Goal: Task Accomplishment & Management: Use online tool/utility

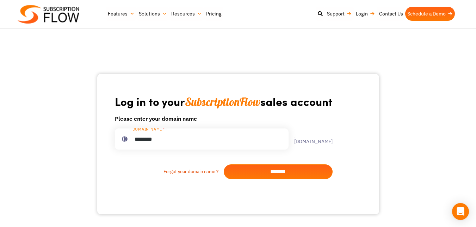
type input "********"
click at [272, 175] on input "*******" at bounding box center [278, 172] width 109 height 15
